Goal: Information Seeking & Learning: Find specific fact

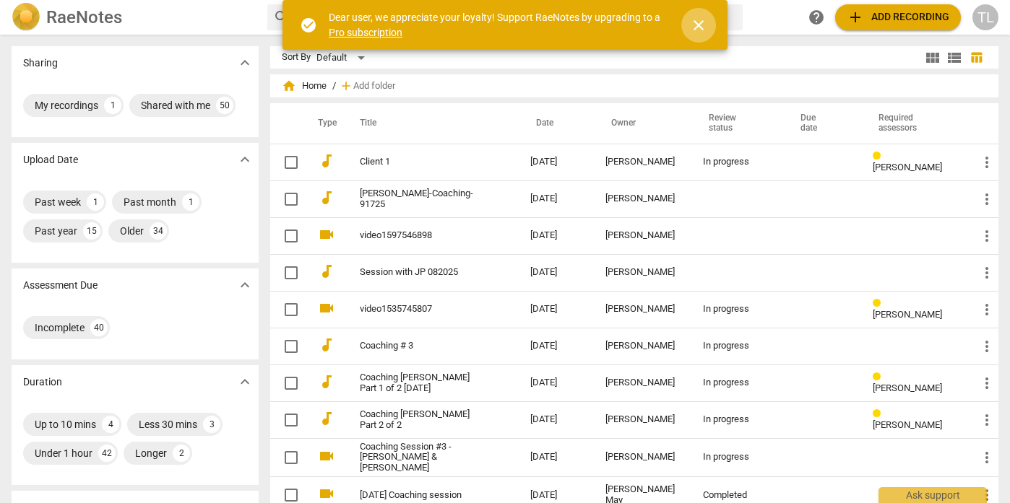
click at [704, 27] on span "close" at bounding box center [698, 25] width 17 height 17
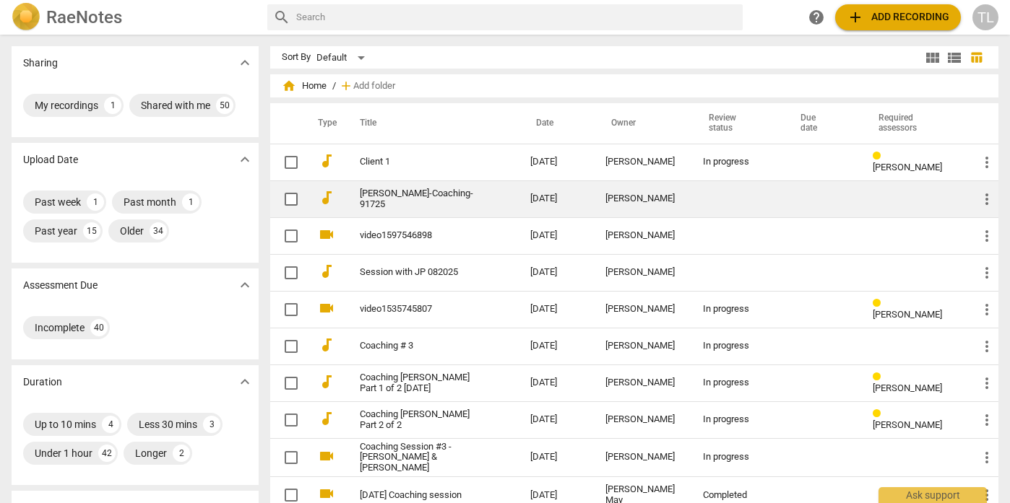
click at [636, 198] on div "[PERSON_NAME]" at bounding box center [642, 199] width 74 height 11
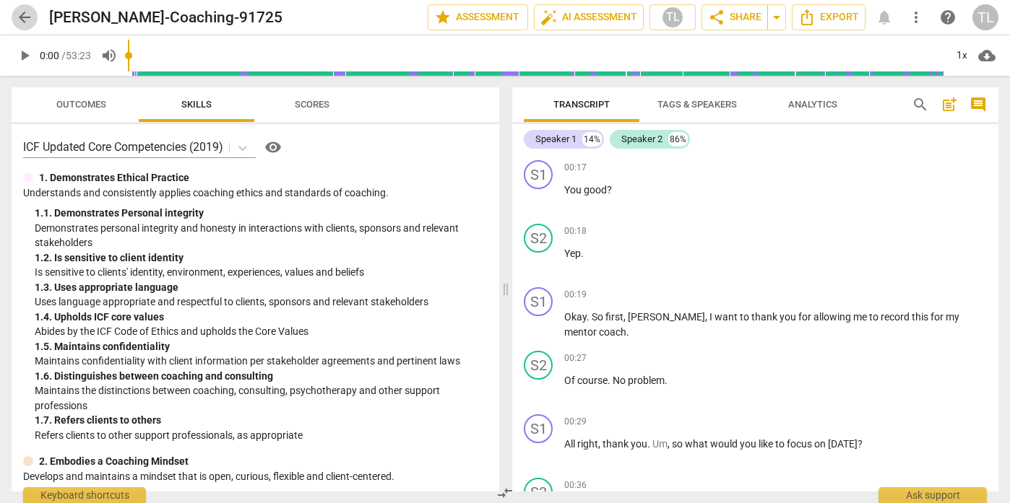
click at [22, 22] on span "arrow_back" at bounding box center [24, 17] width 17 height 17
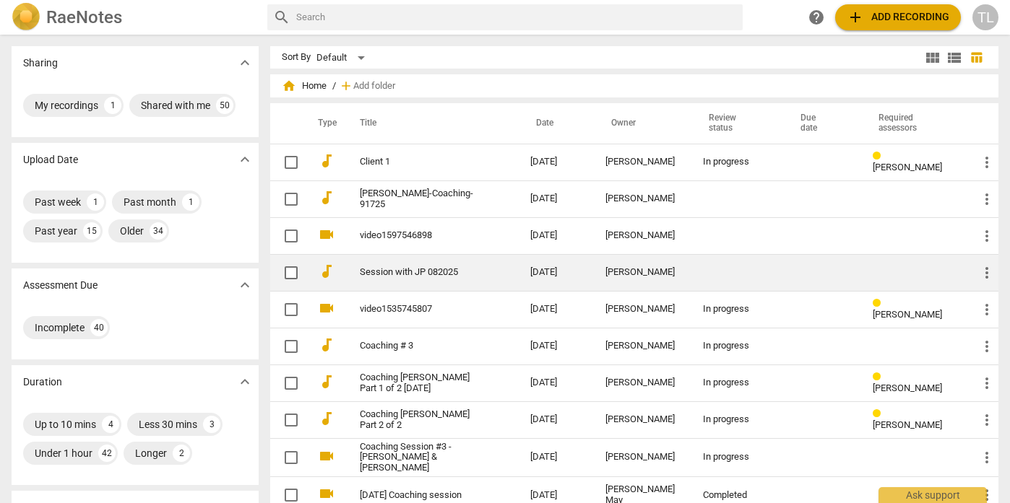
click at [612, 275] on div "[PERSON_NAME]" at bounding box center [642, 272] width 74 height 11
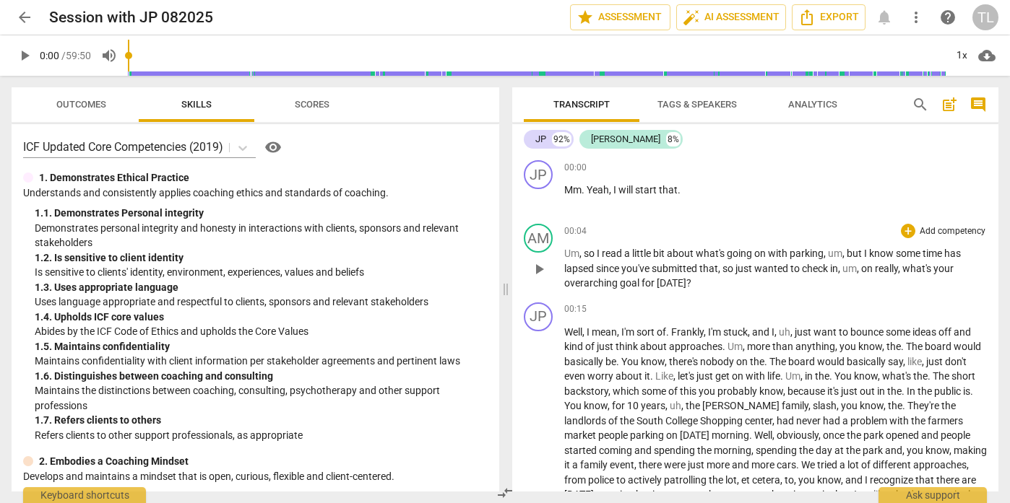
click at [948, 235] on p "Add competency" at bounding box center [952, 231] width 69 height 13
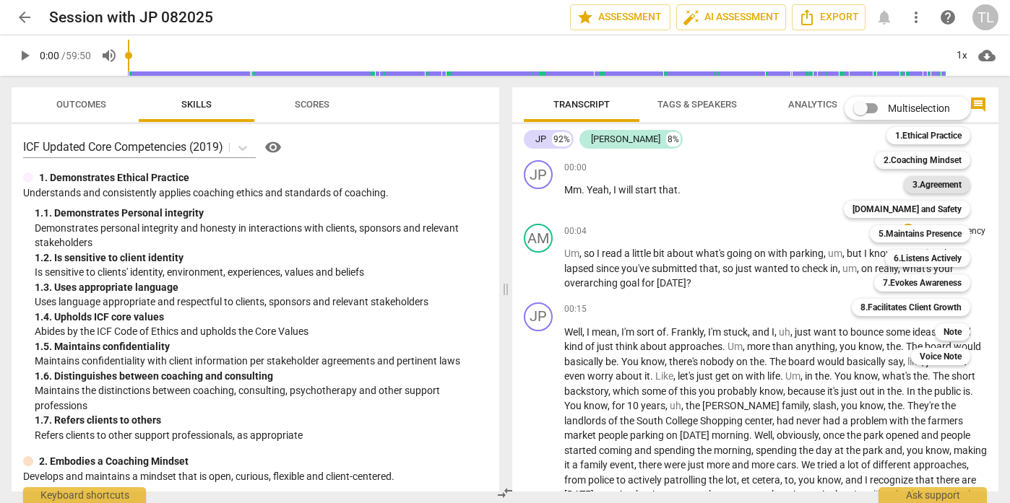
click at [929, 186] on b "3.Agreement" at bounding box center [936, 184] width 49 height 17
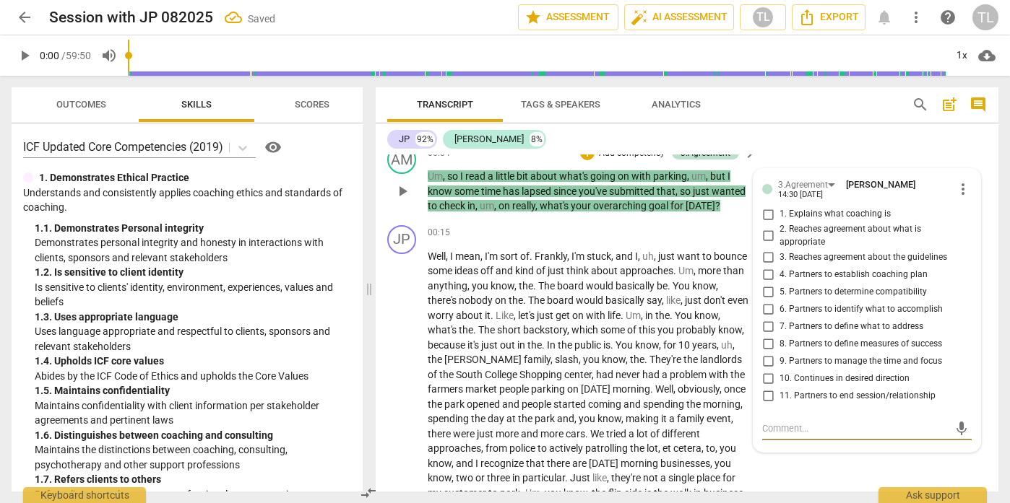
scroll to position [79, 0]
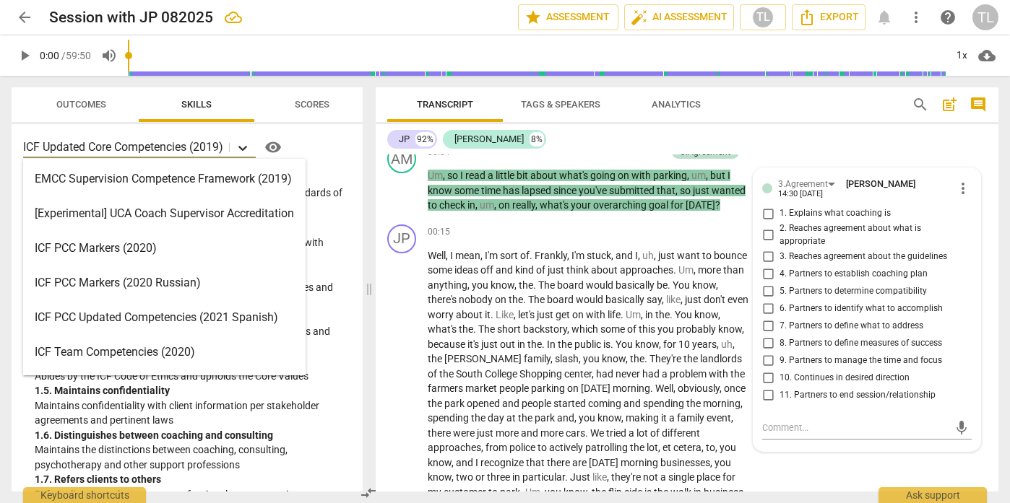
click at [246, 148] on icon at bounding box center [242, 148] width 14 height 14
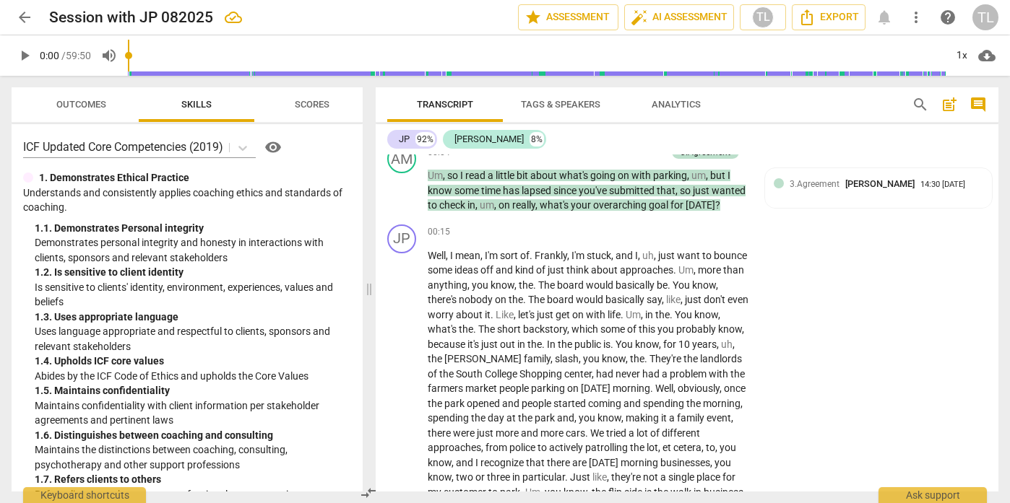
click at [332, 151] on div "ICF Updated Core Competencies (2019) visibility" at bounding box center [187, 147] width 328 height 23
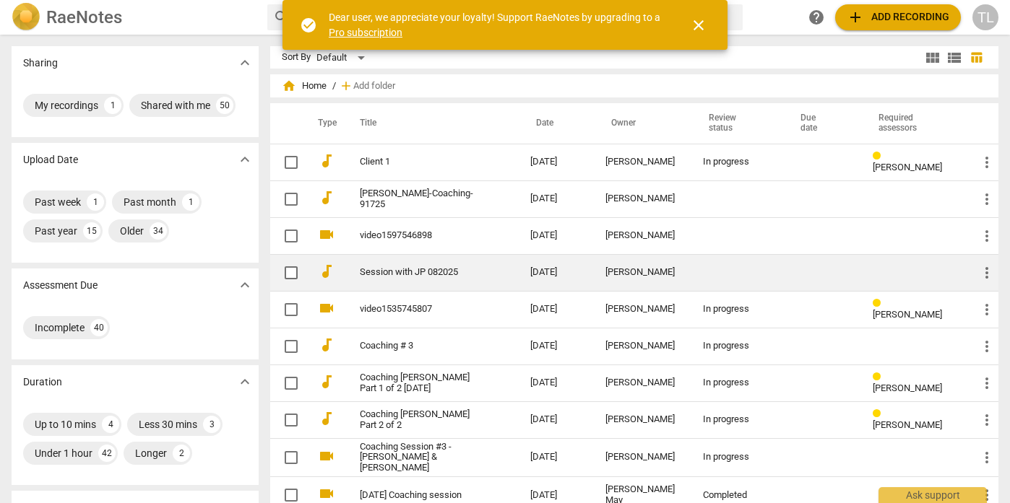
click at [650, 280] on td "[PERSON_NAME]" at bounding box center [643, 272] width 98 height 37
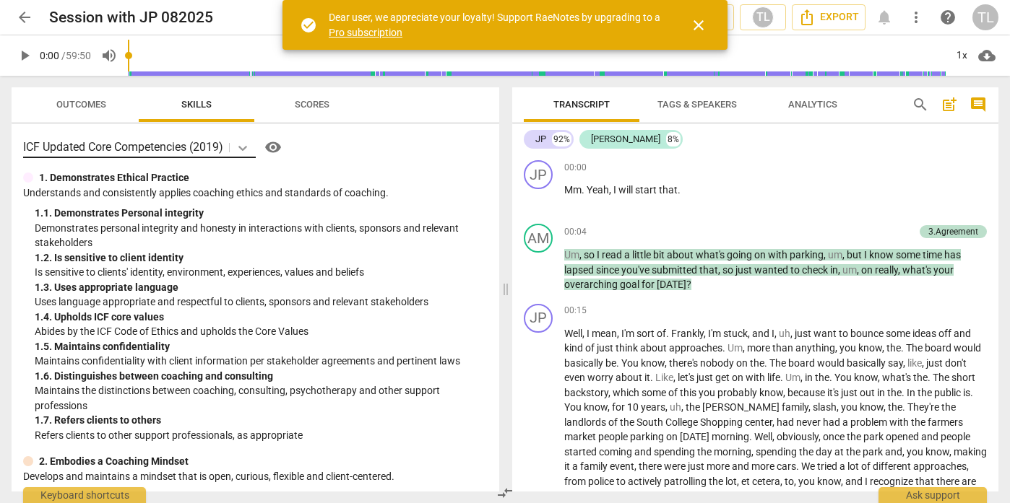
click at [248, 145] on icon at bounding box center [242, 148] width 14 height 14
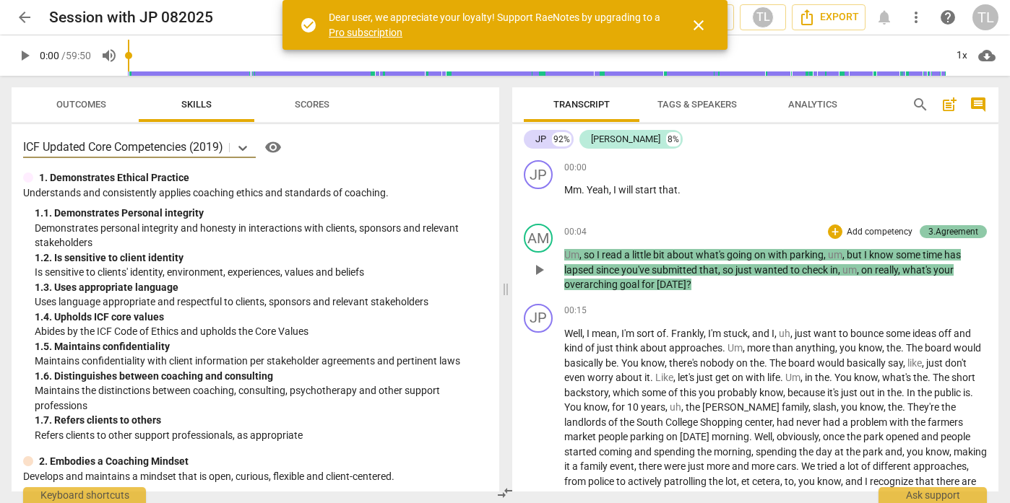
click at [930, 233] on div "3.Agreement" at bounding box center [953, 231] width 50 height 13
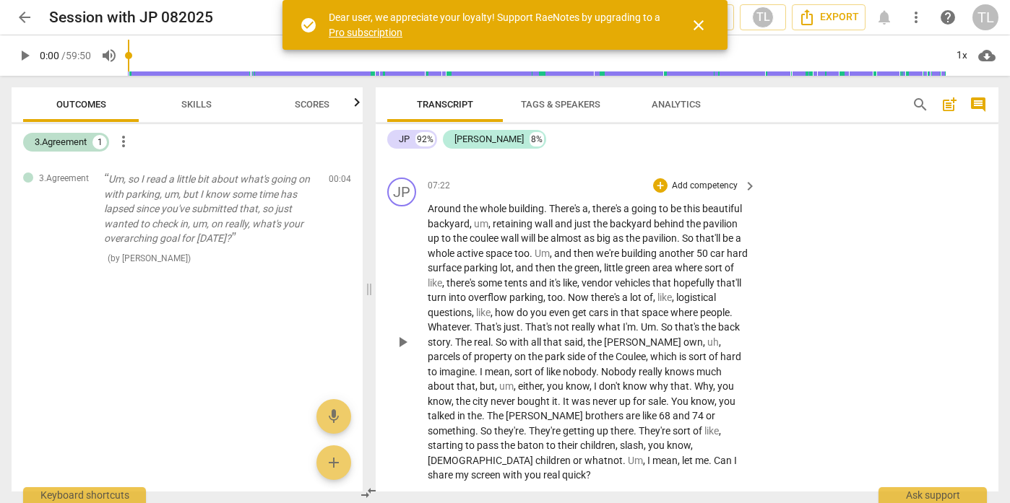
scroll to position [1731, 0]
click at [698, 193] on p "Add competency" at bounding box center [704, 186] width 69 height 13
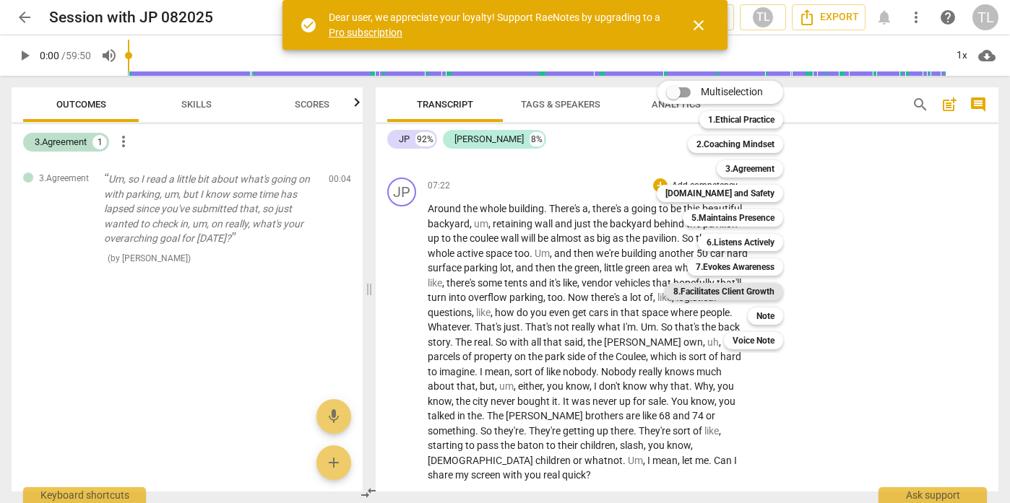
click at [727, 296] on b "8.Facilitates Client Growth" at bounding box center [723, 291] width 101 height 17
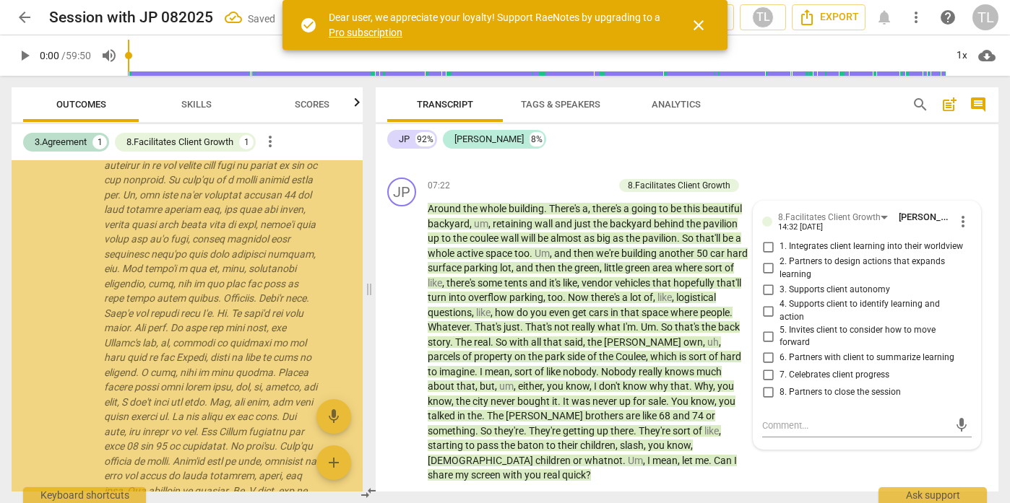
scroll to position [179, 0]
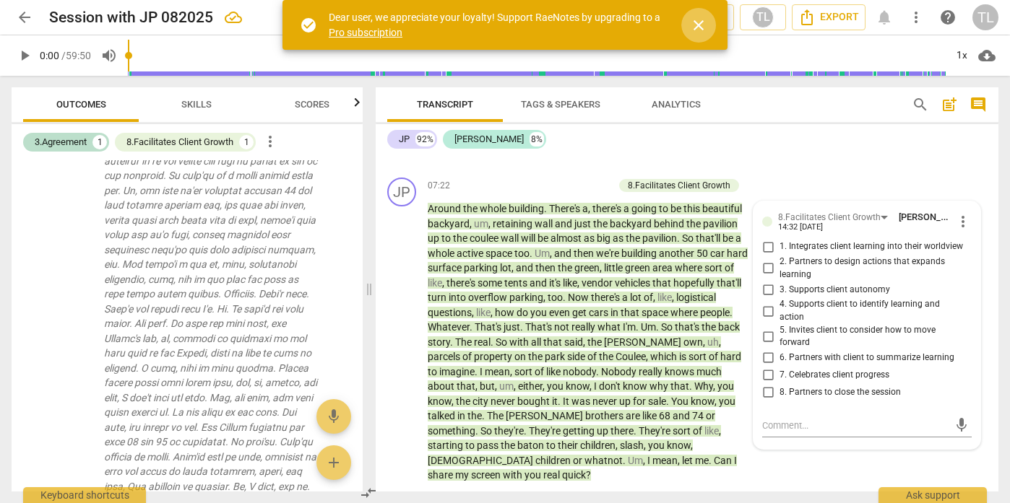
click at [699, 25] on span "close" at bounding box center [698, 25] width 17 height 17
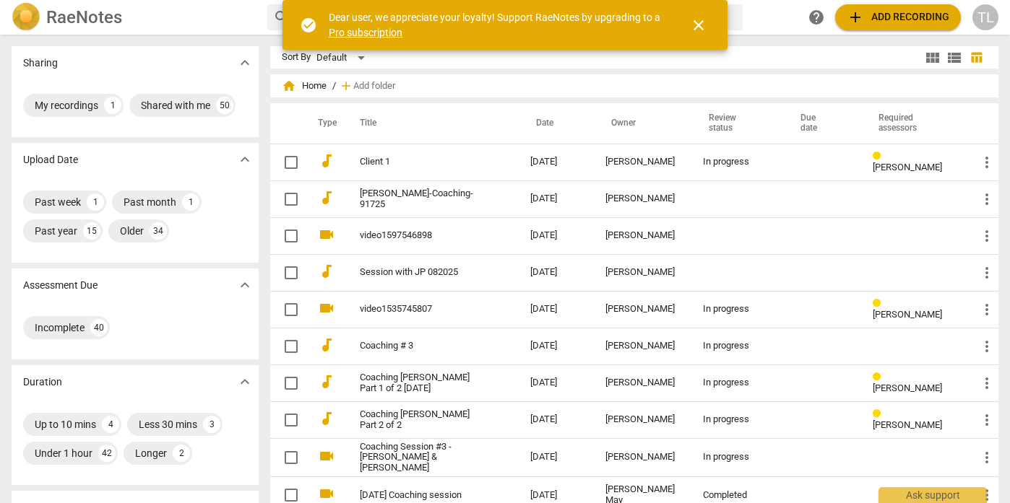
click at [693, 20] on span "close" at bounding box center [698, 25] width 17 height 17
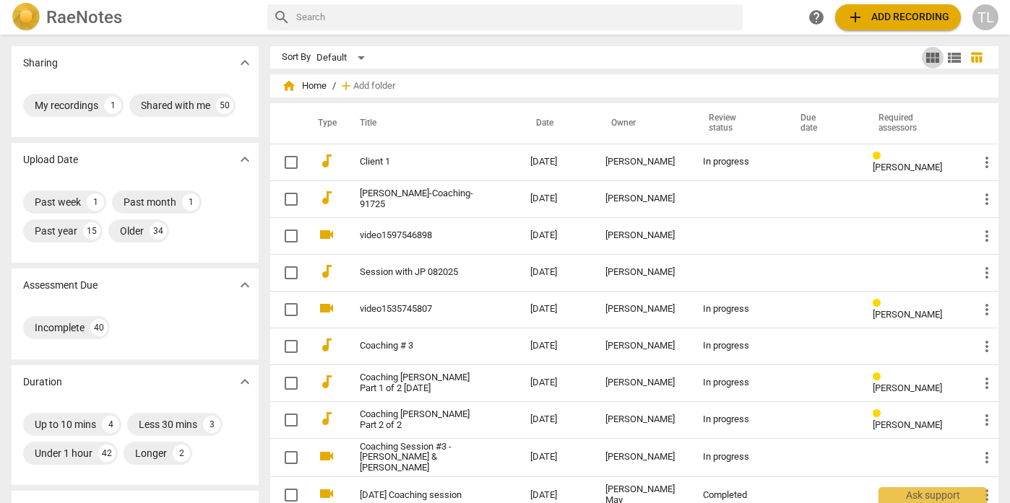
click at [931, 59] on span "view_module" at bounding box center [932, 57] width 17 height 17
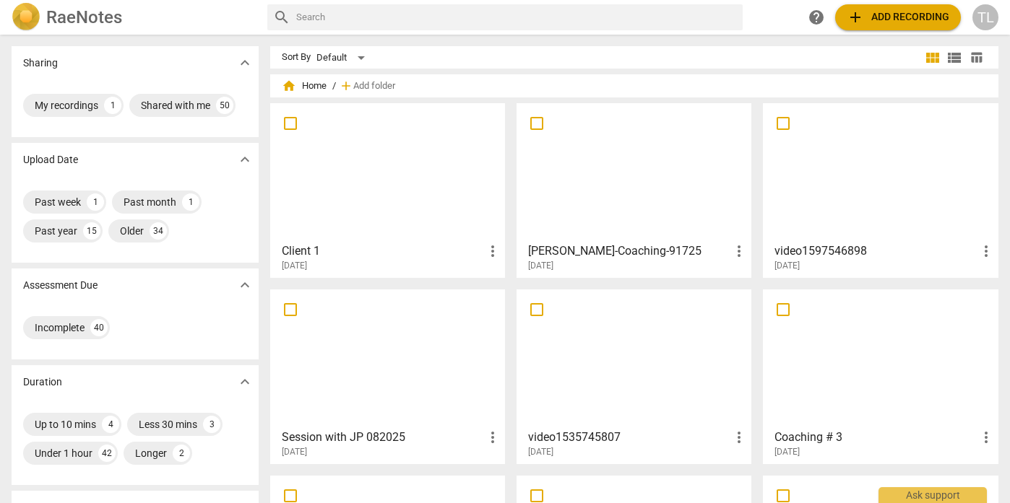
click at [945, 57] on span "view_list" at bounding box center [953, 57] width 17 height 17
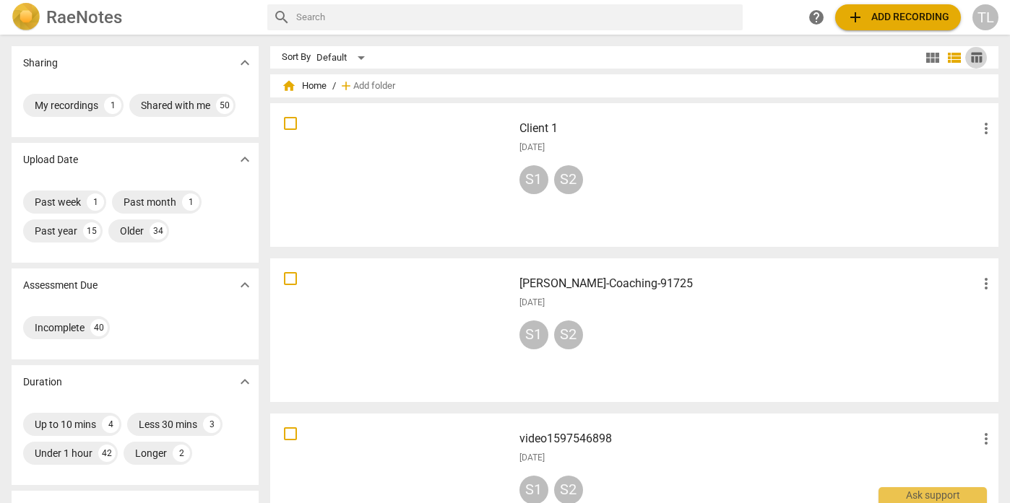
click at [978, 59] on span "table_chart" at bounding box center [976, 58] width 22 height 14
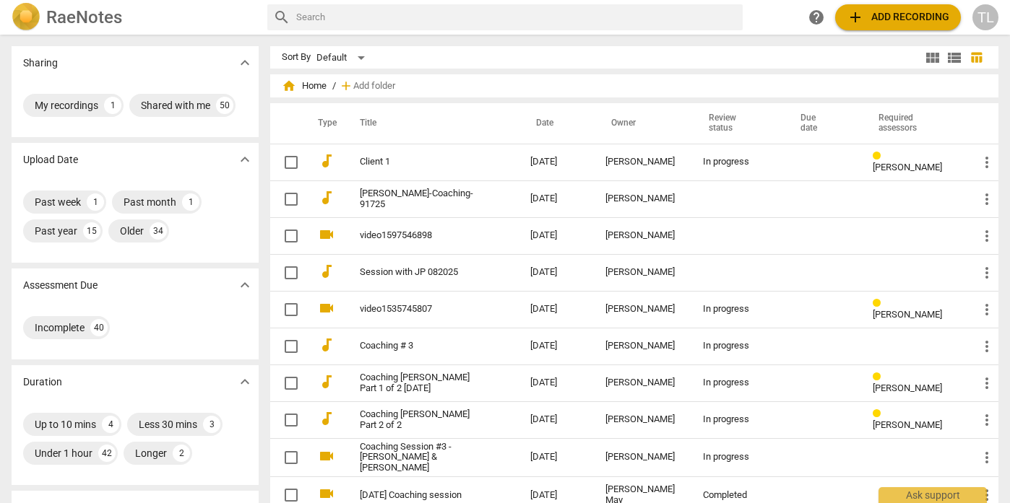
click at [898, 20] on span "add Add recording" at bounding box center [898, 17] width 103 height 17
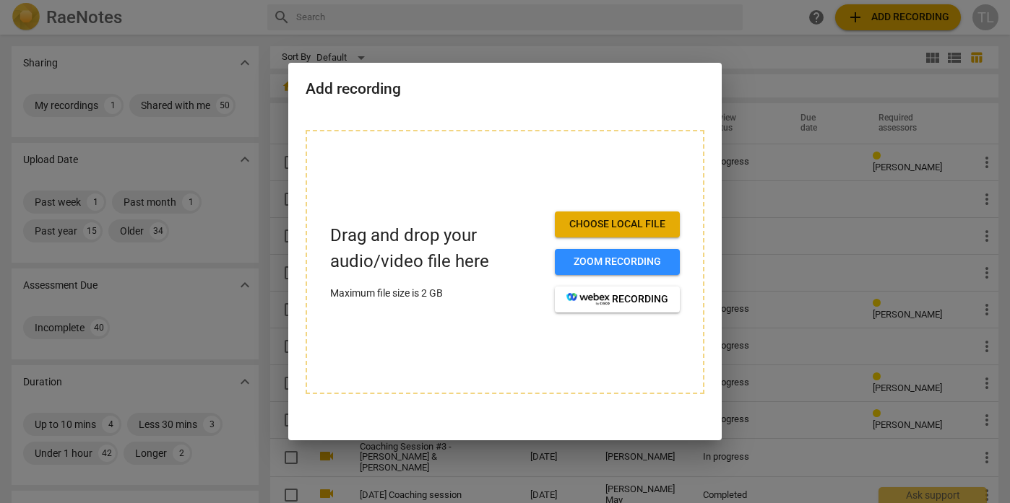
click at [728, 53] on div at bounding box center [505, 251] width 1010 height 503
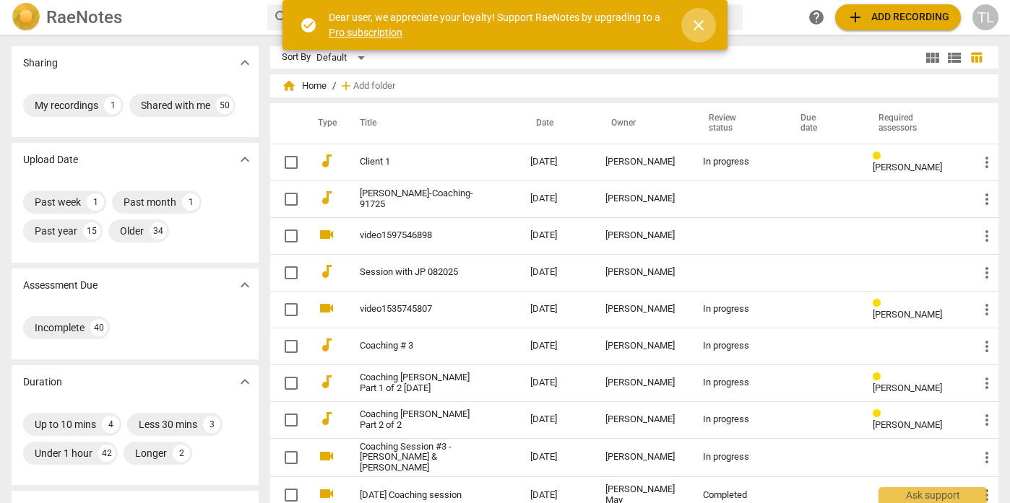
click at [698, 24] on span "close" at bounding box center [698, 25] width 17 height 17
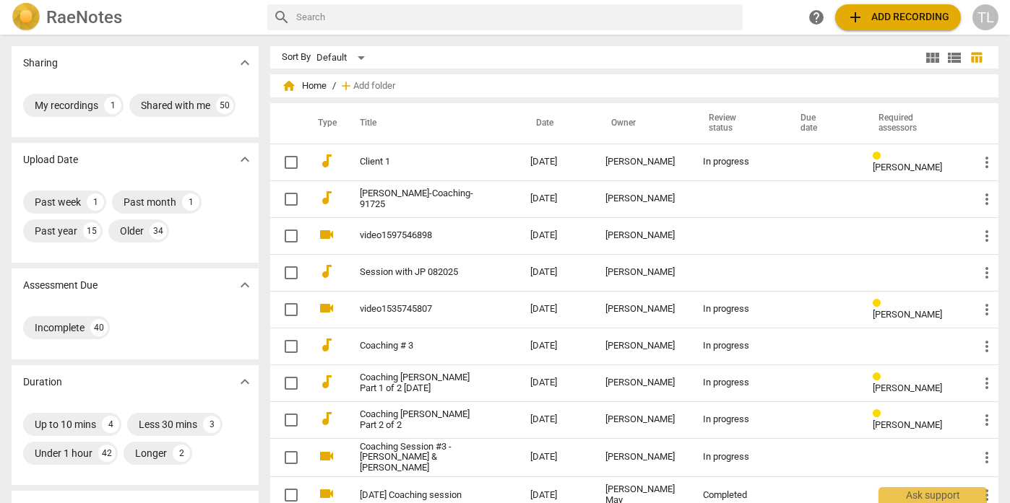
click at [614, 24] on input "text" at bounding box center [516, 17] width 441 height 23
type input "How to indicate ACC markers for a transcript to be reviewed"
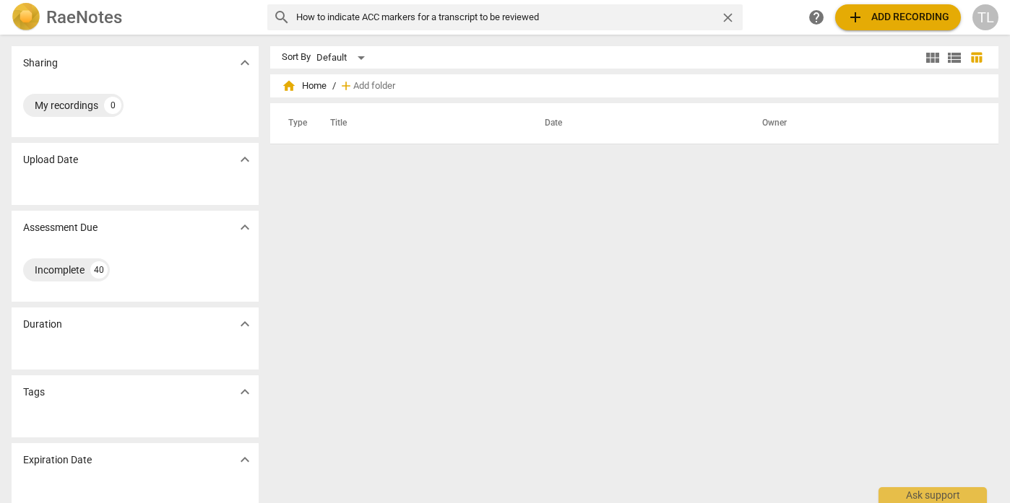
click at [600, 25] on input "How to indicate ACC markers for a transcript to be reviewed" at bounding box center [505, 17] width 419 height 23
click at [730, 14] on span "close" at bounding box center [727, 17] width 15 height 15
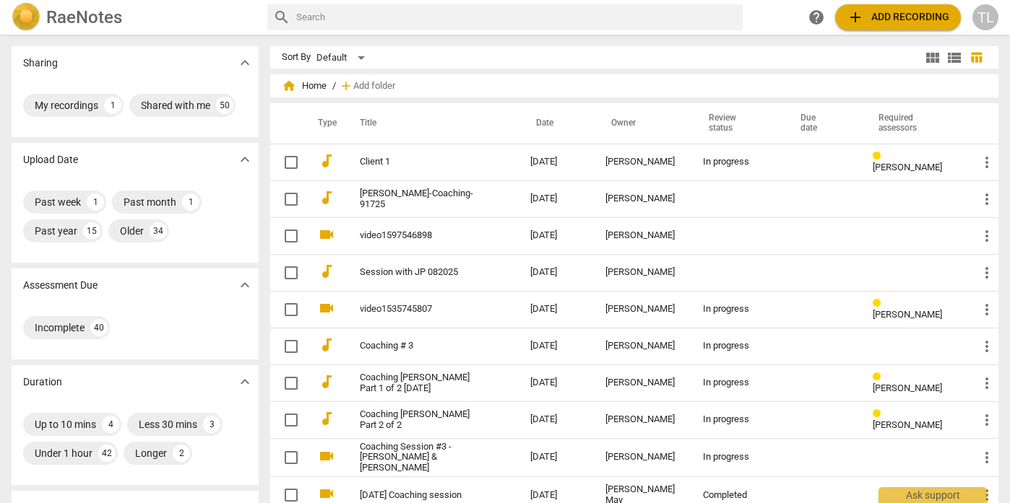
click at [567, 9] on input "text" at bounding box center [516, 17] width 441 height 23
type input "Designating credential levels on a recording"
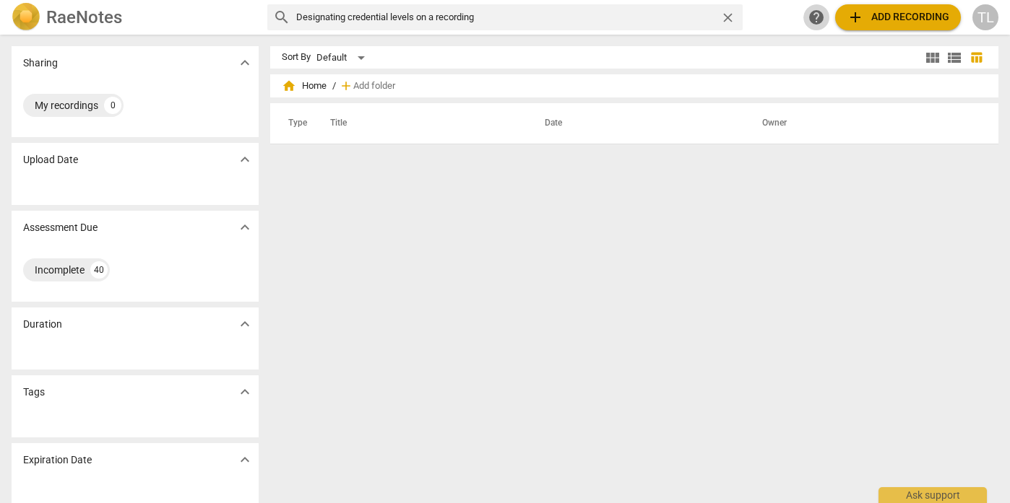
click at [815, 23] on span "help" at bounding box center [816, 17] width 17 height 17
